Goal: Task Accomplishment & Management: Use online tool/utility

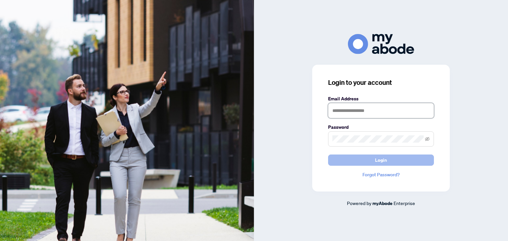
type input "**********"
click at [347, 159] on button "Login" at bounding box center [381, 160] width 106 height 11
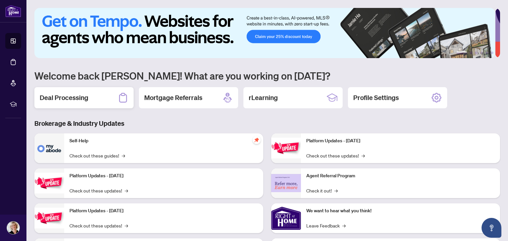
click at [96, 97] on div "Deal Processing" at bounding box center [83, 97] width 99 height 21
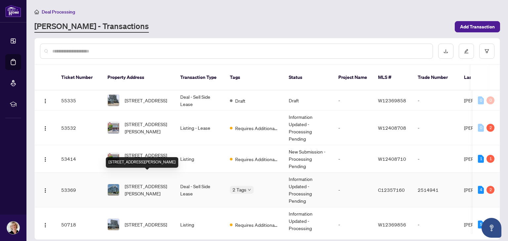
scroll to position [7, 0]
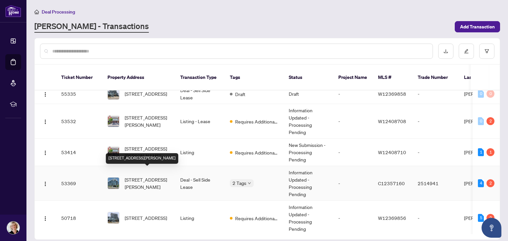
click at [140, 176] on span "[STREET_ADDRESS][PERSON_NAME]" at bounding box center [147, 183] width 45 height 15
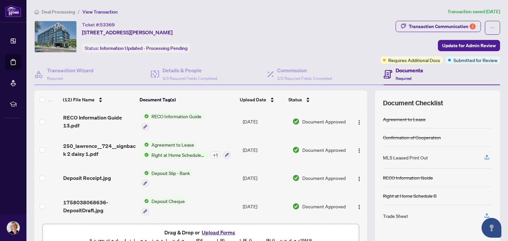
scroll to position [214, 0]
click at [454, 59] on span "Submitted for Review" at bounding box center [475, 60] width 44 height 7
click at [453, 61] on span "Submitted for Review" at bounding box center [475, 60] width 44 height 7
click at [444, 44] on span "Update for Admin Review" at bounding box center [469, 45] width 54 height 11
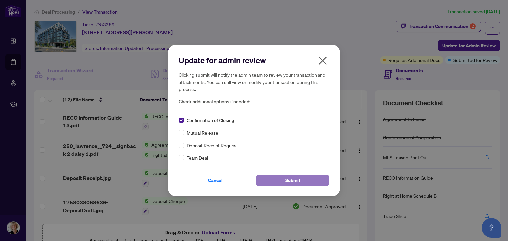
click at [274, 177] on button "Submit" at bounding box center [292, 180] width 73 height 11
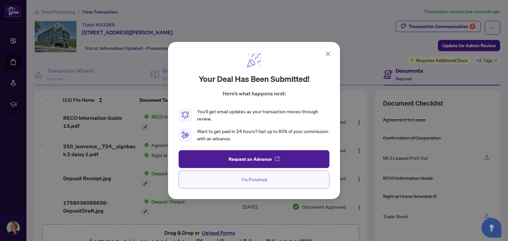
click at [245, 179] on span "I'm Finished" at bounding box center [253, 180] width 25 height 11
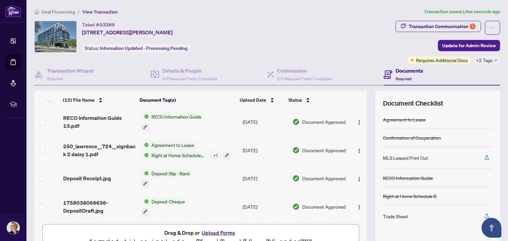
scroll to position [214, 0]
